Goal: Information Seeking & Learning: Learn about a topic

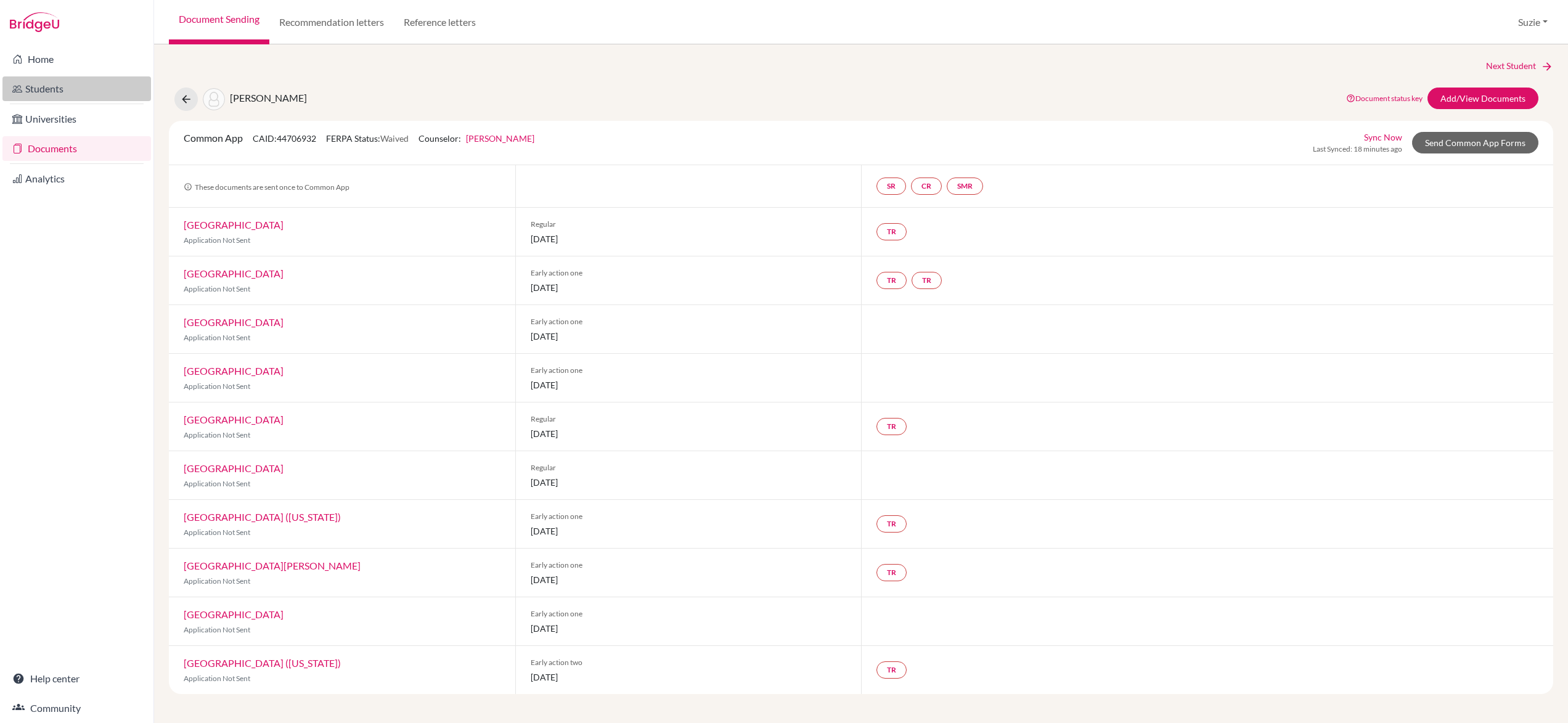
click at [69, 91] on link "Students" at bounding box center [77, 89] width 148 height 25
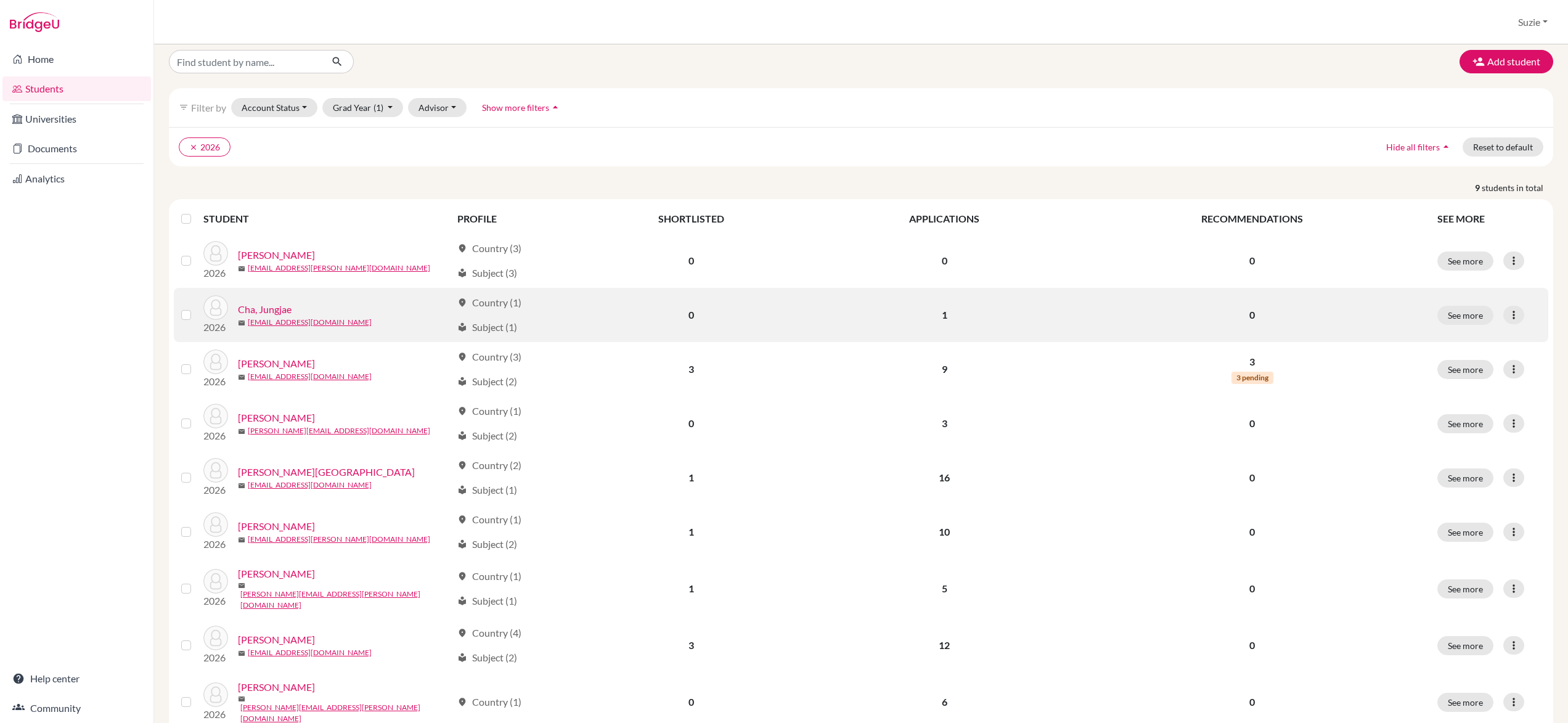
scroll to position [43, 0]
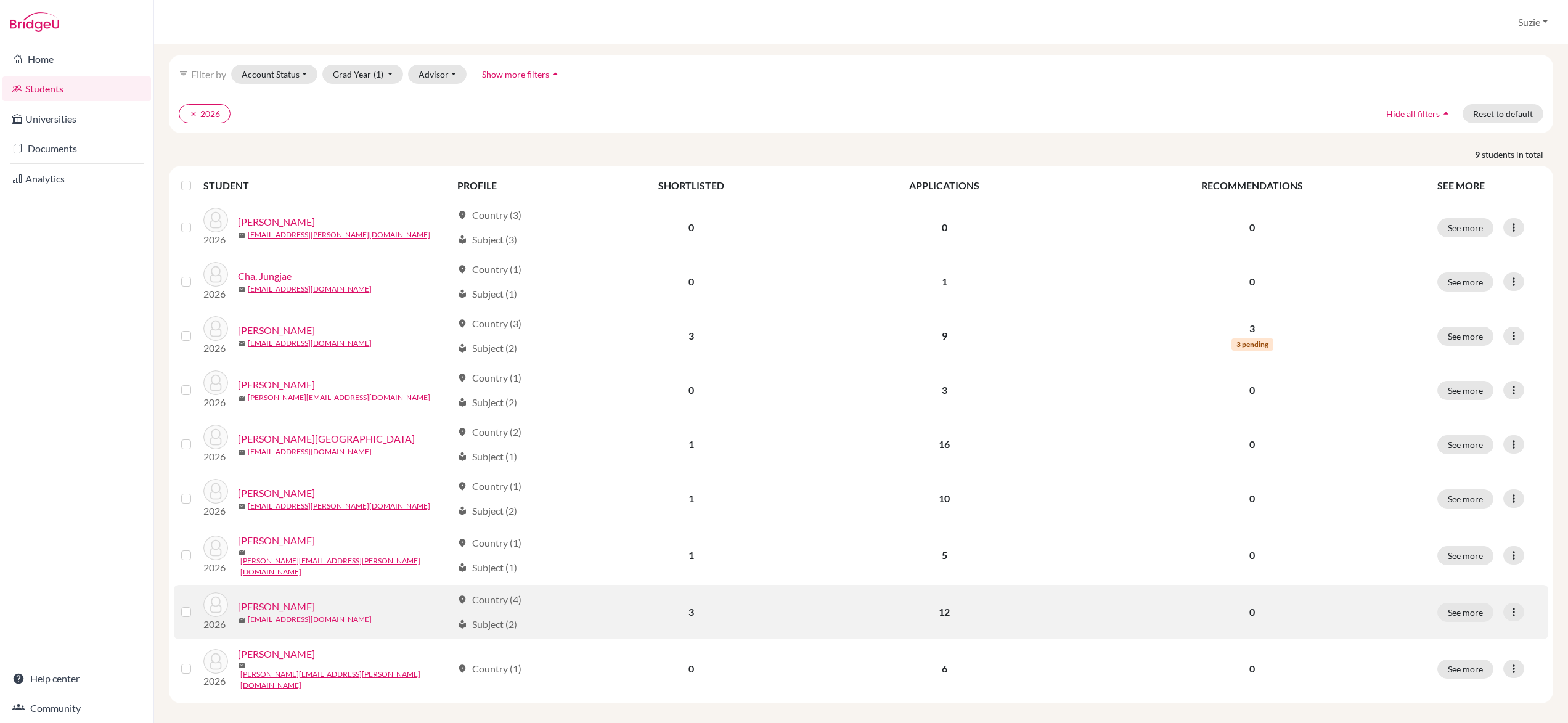
click at [288, 605] on link "Shin, Eunchan" at bounding box center [276, 607] width 77 height 15
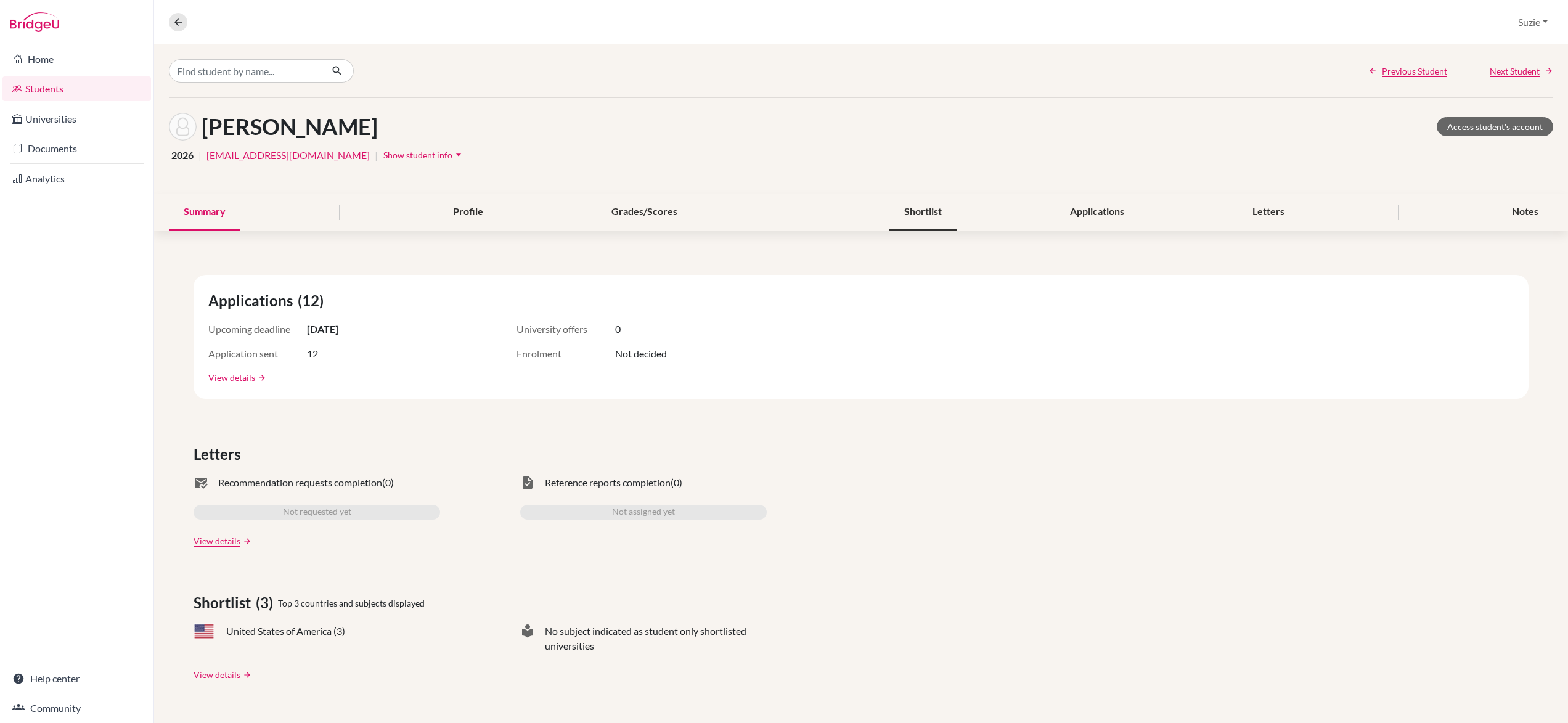
click at [936, 212] on div "Shortlist" at bounding box center [923, 212] width 67 height 36
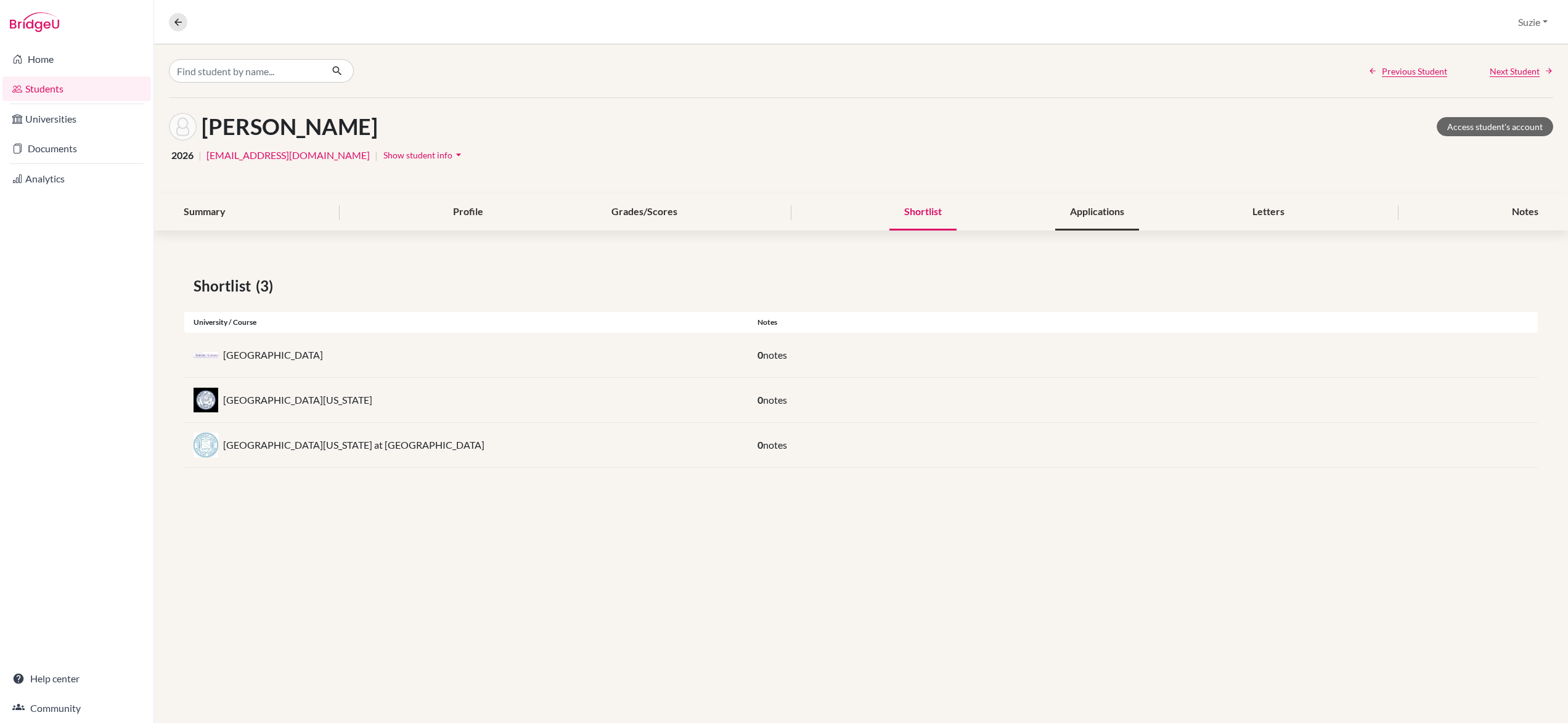
click at [1111, 208] on div "Applications" at bounding box center [1097, 212] width 84 height 36
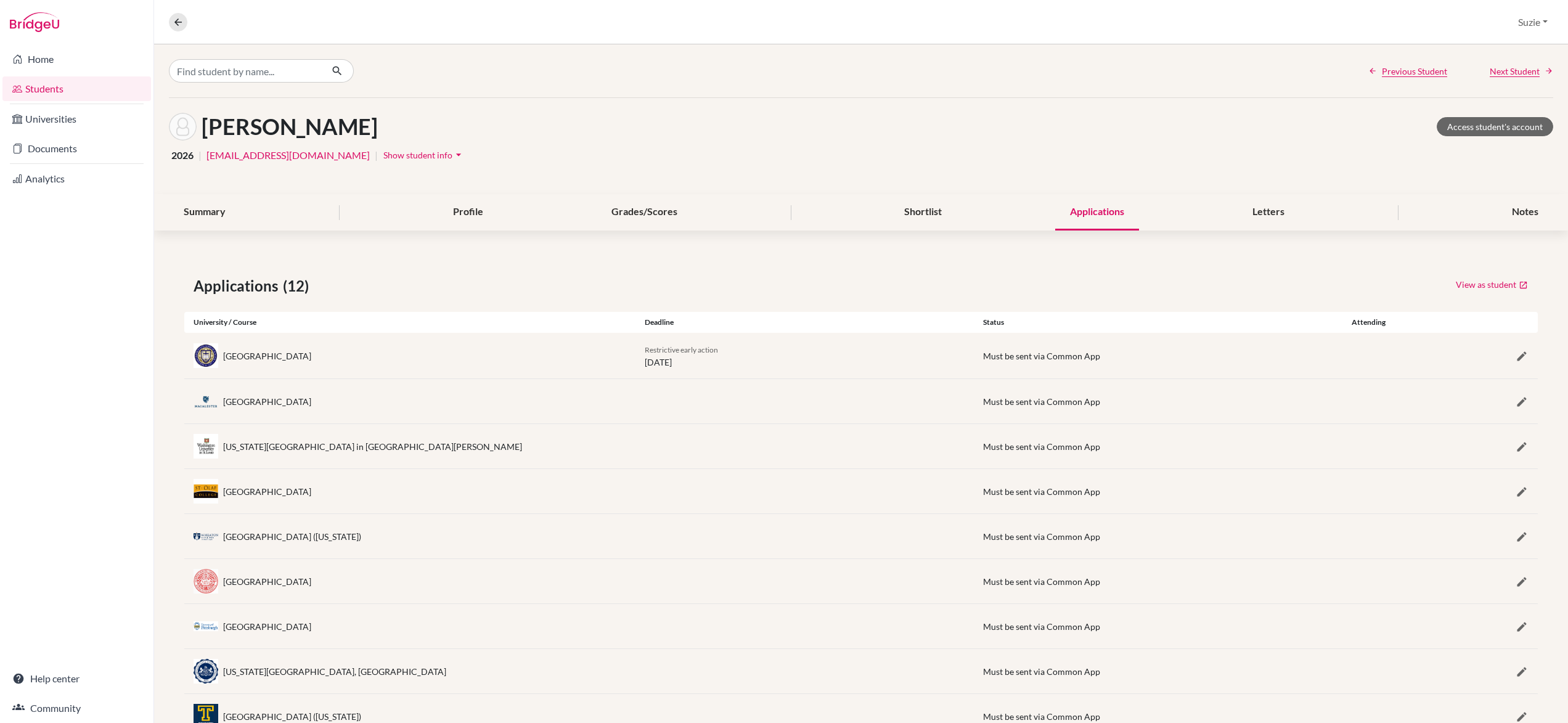
scroll to position [181, 0]
